Goal: Information Seeking & Learning: Compare options

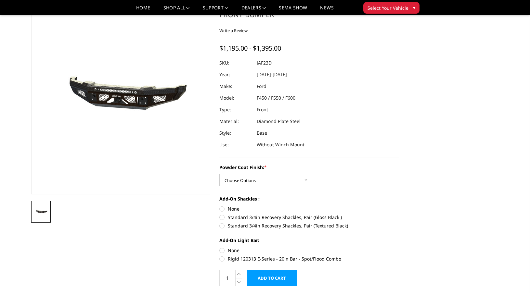
scroll to position [30, 0]
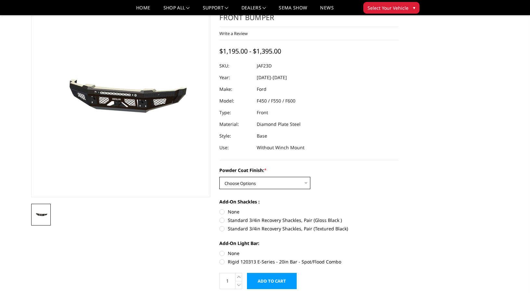
select select "3383"
click at [220, 220] on label "Standard 3/4in Recovery Shackles, Pair (Gloss Black )" at bounding box center [308, 220] width 179 height 7
click at [398, 209] on input "Standard 3/4in Recovery Shackles, Pair (Gloss Black )" at bounding box center [398, 208] width 0 height 0
radio input "true"
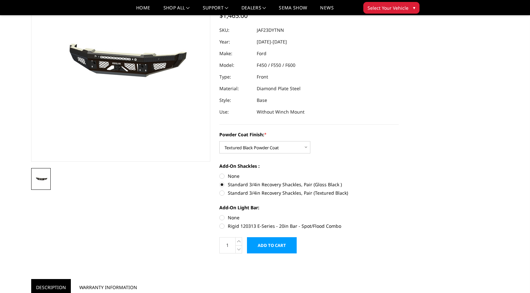
scroll to position [75, 0]
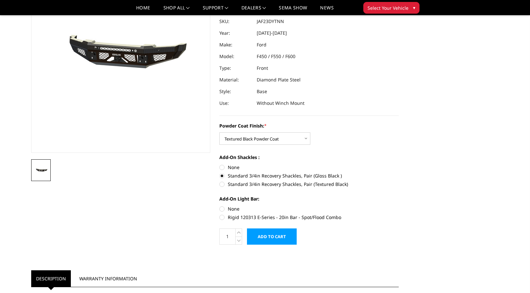
click at [223, 217] on label "Rigid 120313 E-Series - 20in Bar - Spot/Flood Combo" at bounding box center [308, 217] width 179 height 7
click at [398, 206] on input "Rigid 120313 E-Series - 20in Bar - Spot/Flood Combo" at bounding box center [398, 206] width 0 height 0
radio input "true"
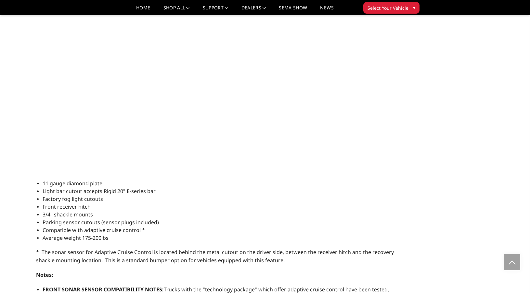
scroll to position [549, 0]
drag, startPoint x: 290, startPoint y: 184, endPoint x: 295, endPoint y: 184, distance: 4.9
click at [295, 184] on li "11 gauge diamond plate" at bounding box center [218, 183] width 351 height 8
drag, startPoint x: 295, startPoint y: 184, endPoint x: -10, endPoint y: 174, distance: 305.4
click at [0, 174] on html "International Fees Not Included On Website More Info Home shop all Bronco 2021-…" at bounding box center [265, 95] width 530 height 1288
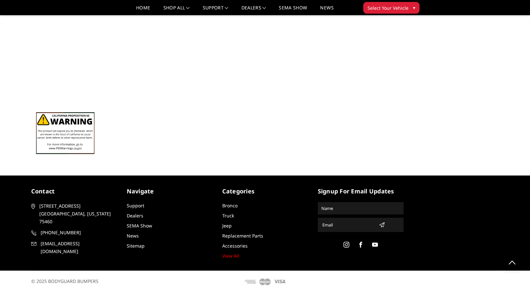
scroll to position [995, 0]
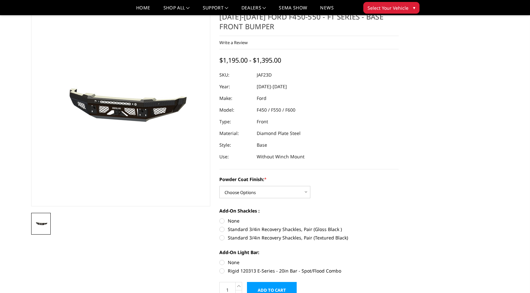
scroll to position [18, 0]
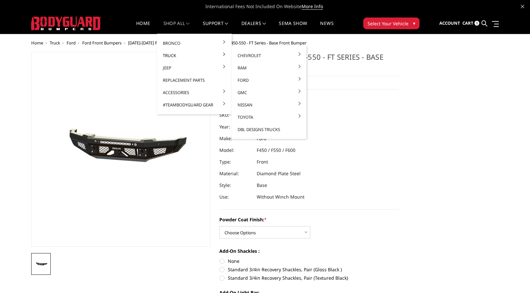
click at [175, 54] on link "Truck" at bounding box center [193, 55] width 69 height 12
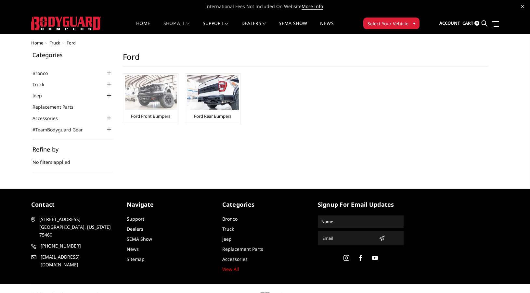
click at [154, 96] on img at bounding box center [151, 92] width 52 height 35
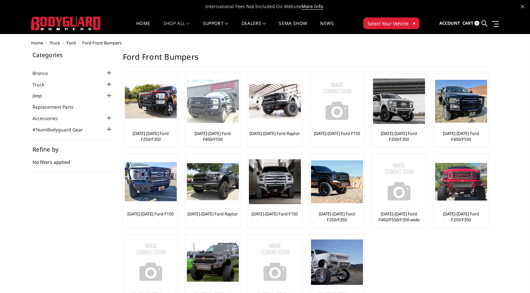
click at [219, 114] on img at bounding box center [213, 102] width 52 height 44
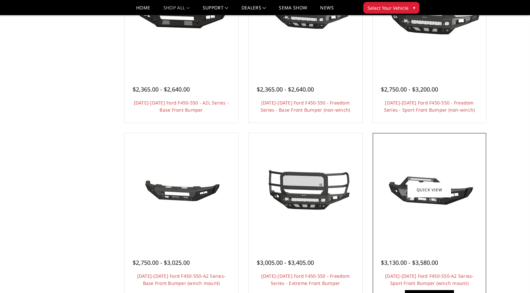
scroll to position [348, 0]
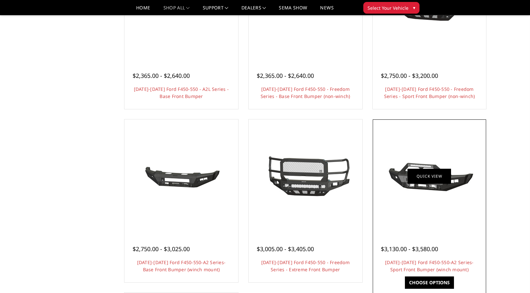
click at [428, 171] on link "Quick view" at bounding box center [429, 176] width 44 height 15
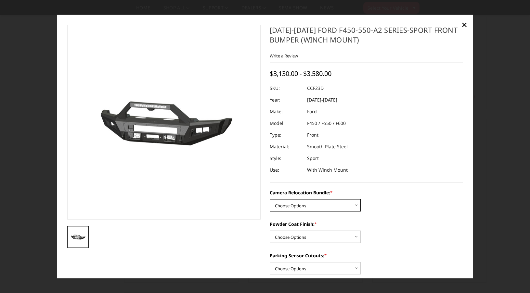
select select "2620"
select select "2619"
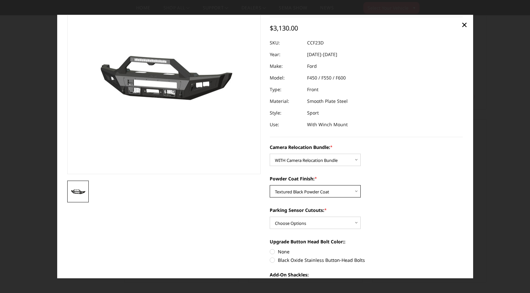
scroll to position [54, 0]
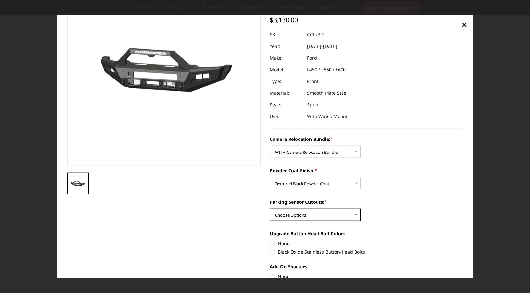
select select "2617"
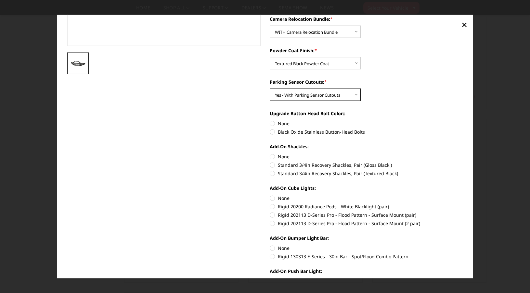
scroll to position [176, 0]
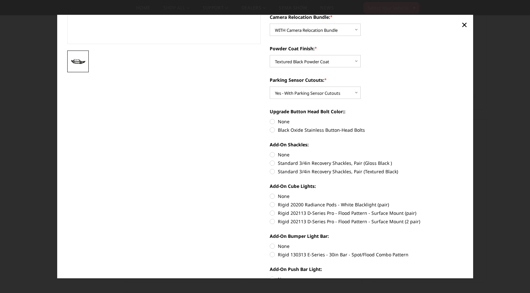
click at [272, 220] on label "Rigid 202113 D-Series Pro - Flood Pattern - Surface Mount (2 pair)" at bounding box center [365, 221] width 193 height 7
click at [462, 210] on input "Rigid 202113 D-Series Pro - Flood Pattern - Surface Mount (2 pair)" at bounding box center [462, 210] width 0 height 0
radio input "true"
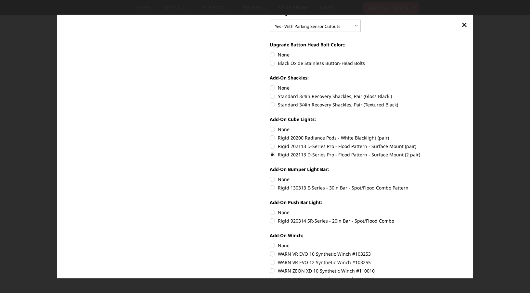
scroll to position [244, 0]
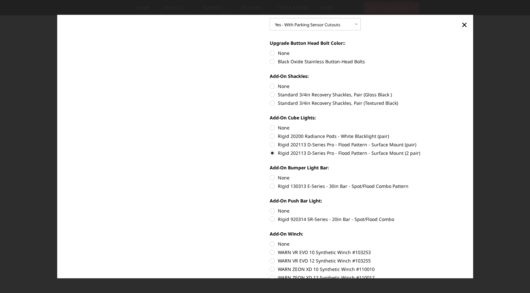
click at [272, 220] on label "Rigid 920314 SR-Series - 20in Bar - Spot/Flood Combo" at bounding box center [365, 219] width 193 height 7
click at [462, 208] on input "Rigid 920314 SR-Series - 20in Bar - Spot/Flood Combo" at bounding box center [462, 207] width 0 height 0
radio input "true"
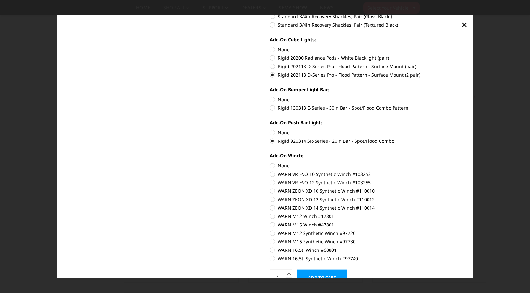
scroll to position [337, 0]
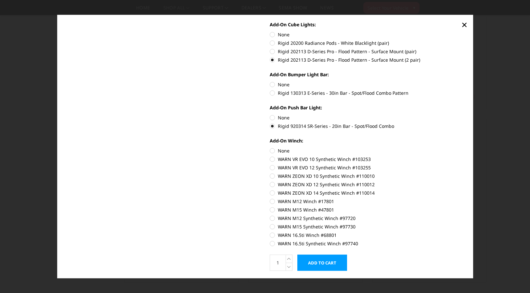
click at [273, 184] on label "WARN ZEON XD 12 Synthetic Winch #110012" at bounding box center [365, 184] width 193 height 7
click at [462, 173] on input "WARN ZEON XD 12 Synthetic Winch #110012" at bounding box center [462, 172] width 0 height 0
radio input "true"
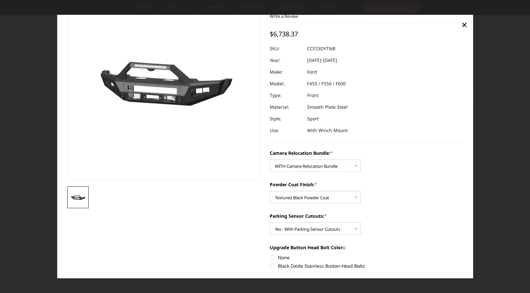
scroll to position [51, 0]
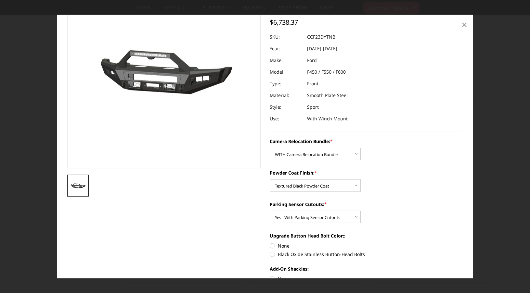
click at [463, 26] on span "×" at bounding box center [464, 25] width 6 height 14
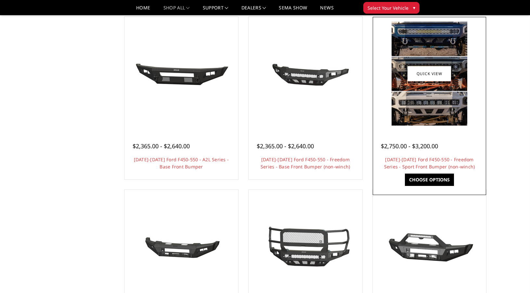
scroll to position [232, 0]
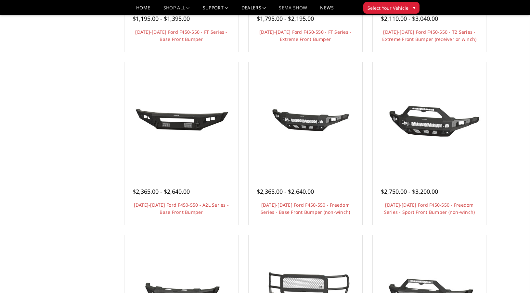
click at [295, 6] on link "SEMA Show" at bounding box center [293, 10] width 28 height 9
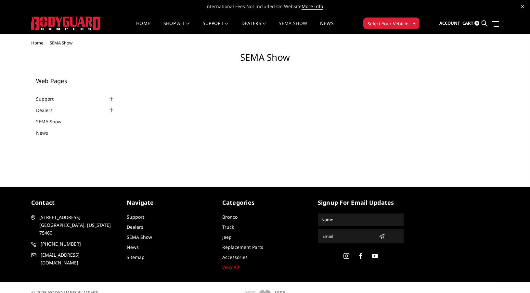
select select "US"
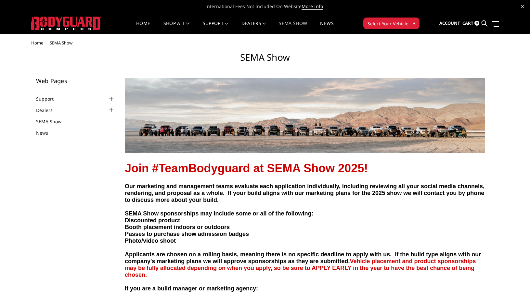
click at [52, 120] on link "SEMA Show" at bounding box center [52, 121] width 33 height 7
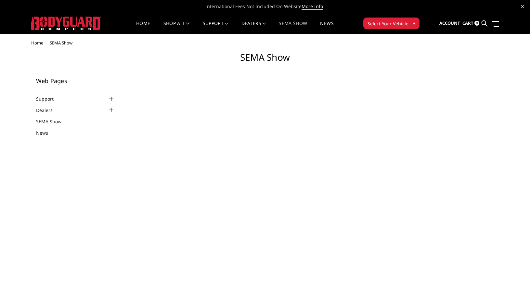
select select "US"
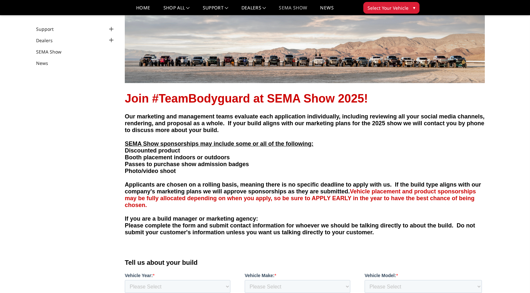
scroll to position [31, 0]
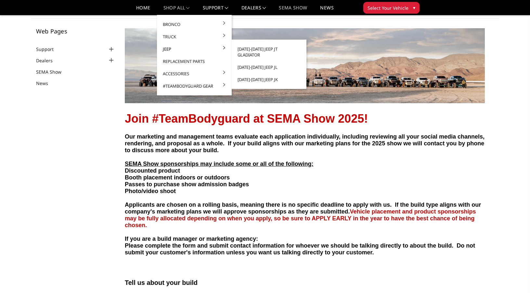
click at [166, 50] on link "Jeep" at bounding box center [193, 49] width 69 height 12
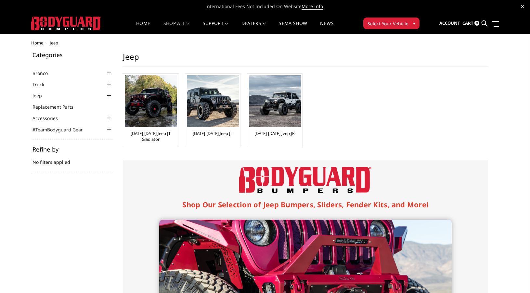
click at [108, 96] on div at bounding box center [109, 96] width 8 height 8
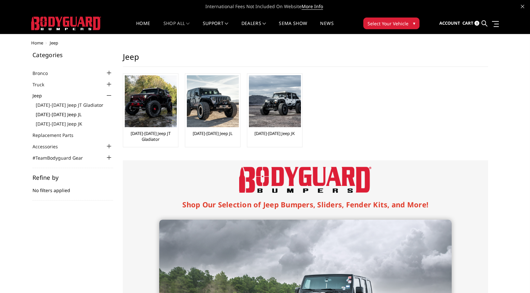
click at [66, 114] on link "[DATE]-[DATE] Jeep JL" at bounding box center [74, 114] width 77 height 7
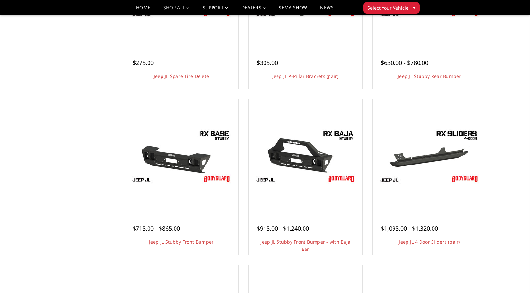
scroll to position [148, 0]
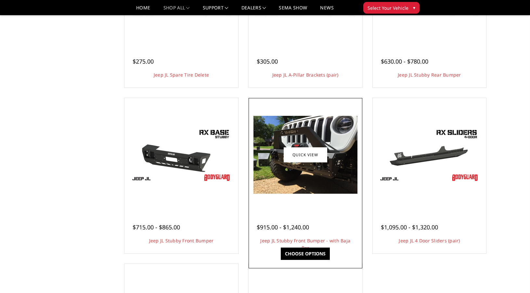
click at [347, 194] on div at bounding box center [305, 155] width 110 height 110
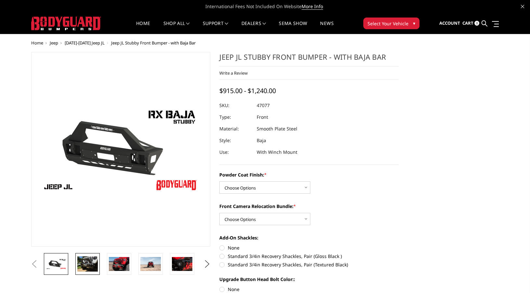
click at [85, 262] on img at bounding box center [87, 264] width 20 height 15
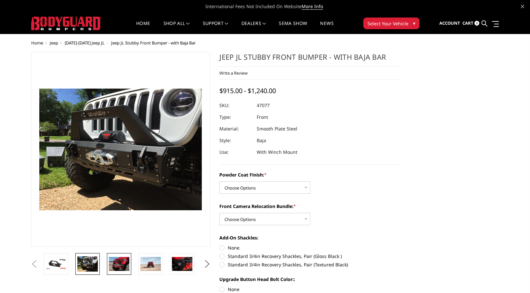
click at [117, 263] on img at bounding box center [119, 264] width 20 height 14
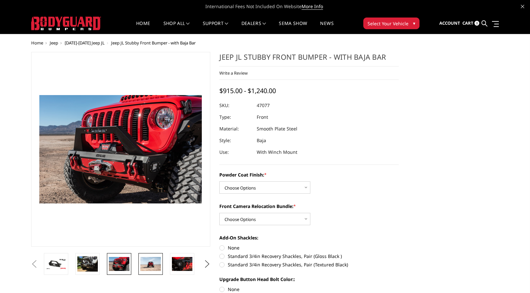
click at [158, 266] on img at bounding box center [150, 264] width 20 height 14
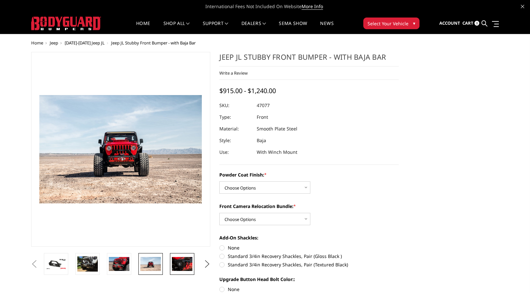
click at [182, 268] on img at bounding box center [182, 264] width 20 height 14
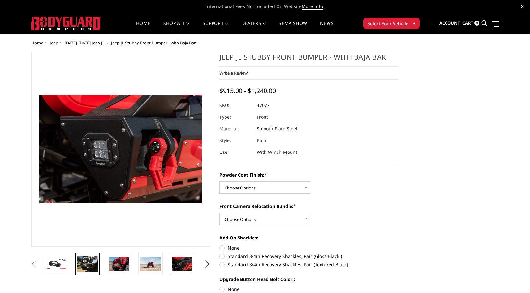
click at [92, 262] on img at bounding box center [87, 264] width 20 height 15
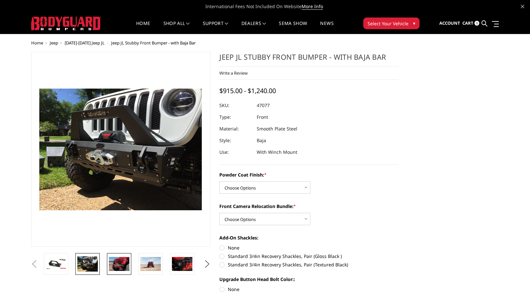
click at [118, 263] on img at bounding box center [119, 264] width 20 height 14
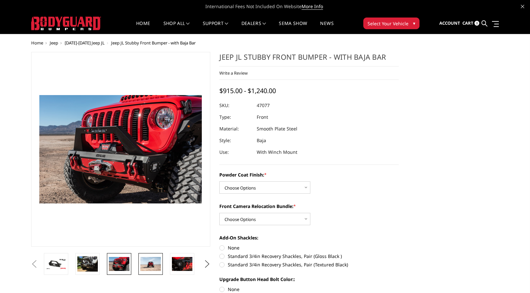
click at [149, 265] on img at bounding box center [150, 264] width 20 height 14
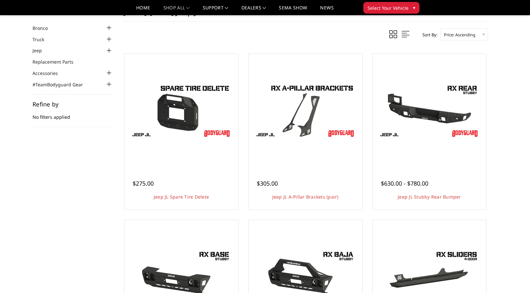
scroll to position [26, 0]
